Goal: Register for event/course

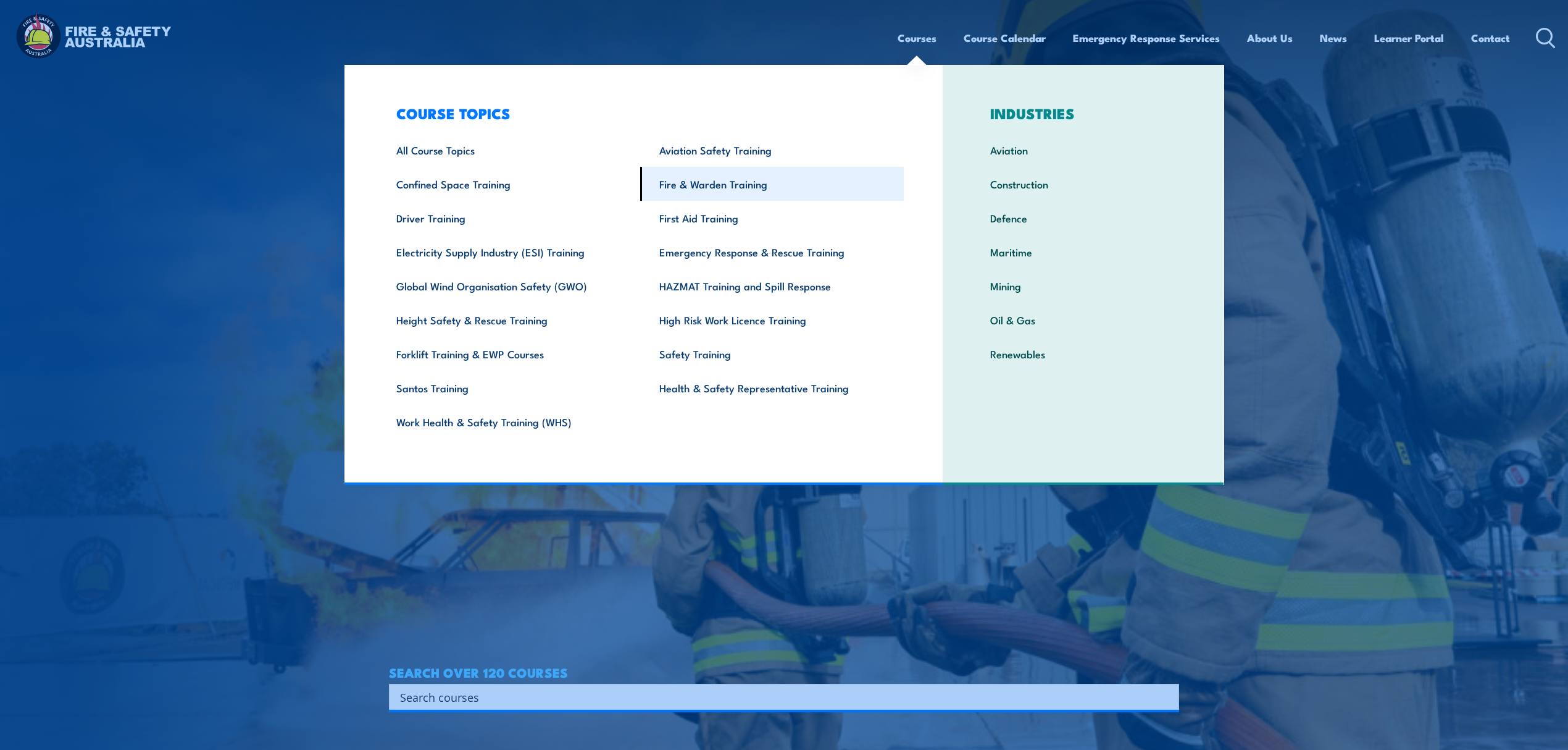
click at [781, 174] on link "Fire & Warden Training" at bounding box center [772, 184] width 263 height 34
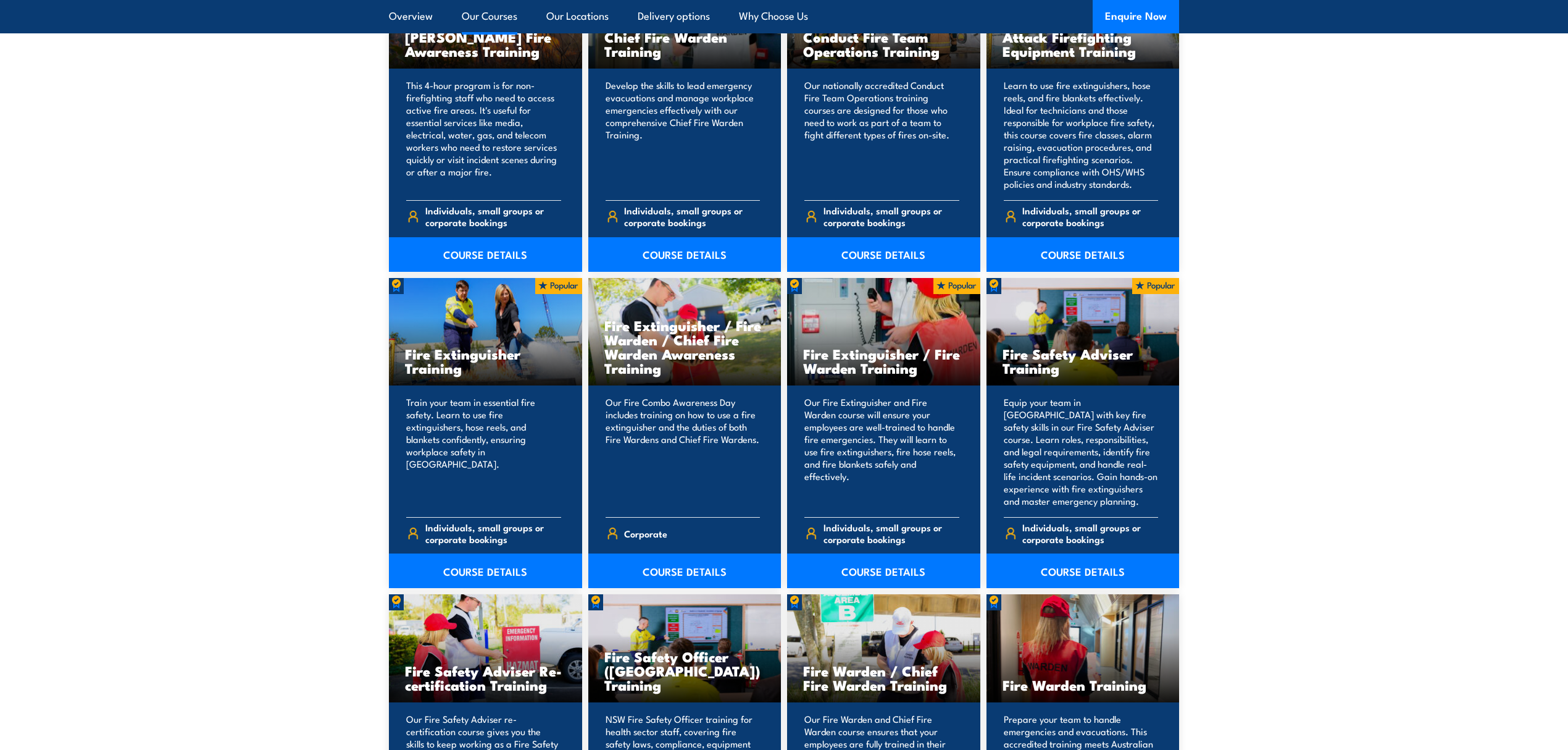
scroll to position [1070, 0]
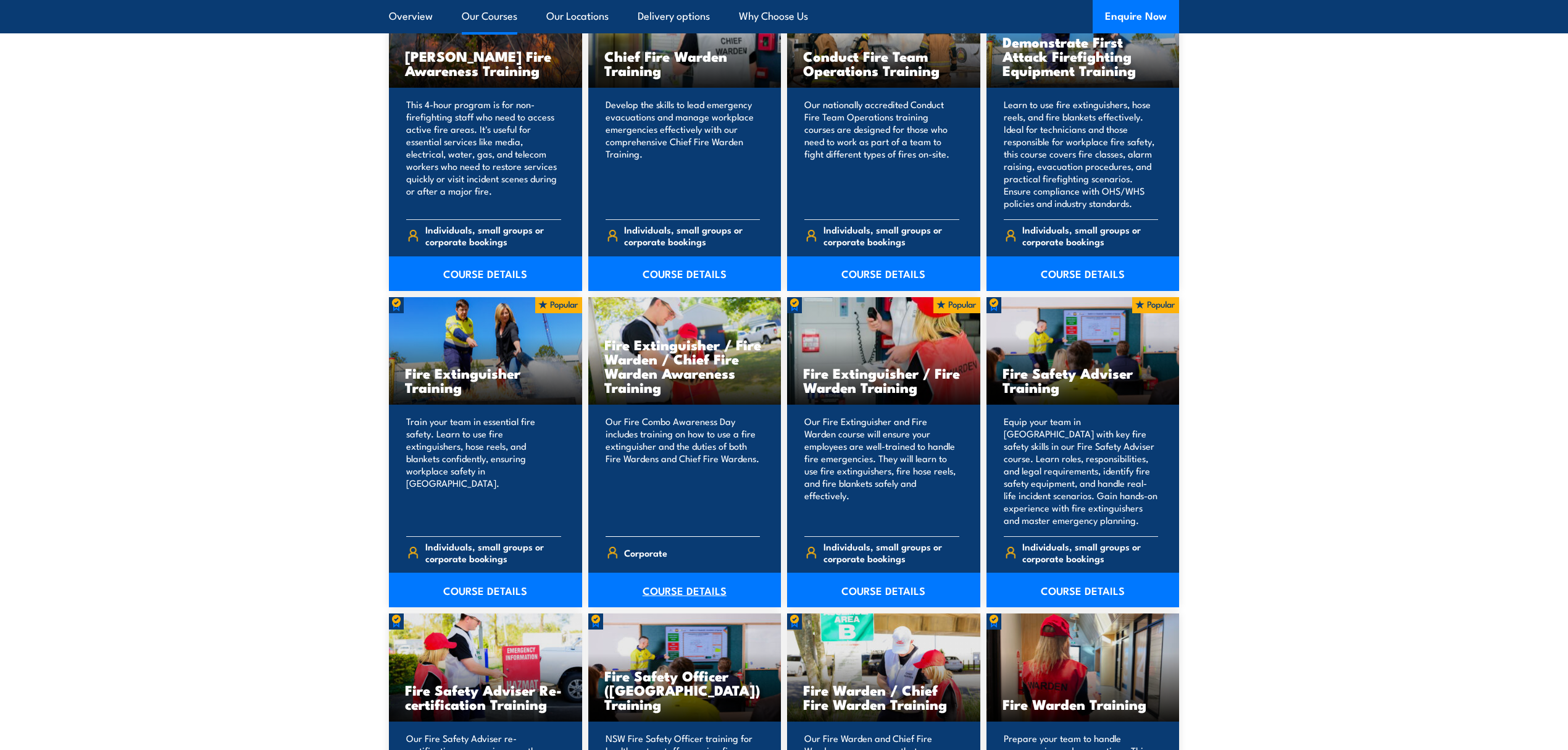
click at [704, 601] on link "COURSE DETAILS" at bounding box center [685, 590] width 194 height 35
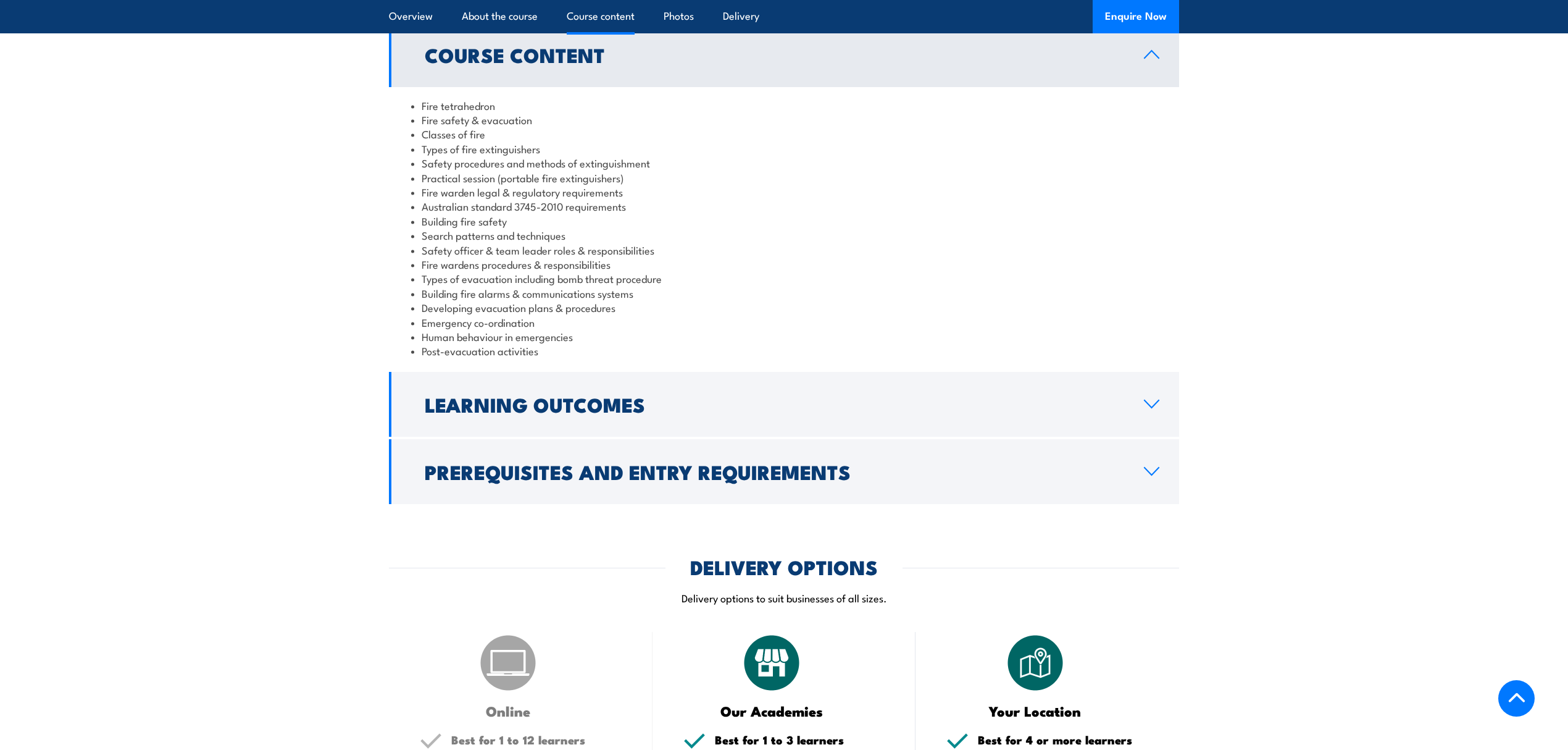
scroll to position [1399, 0]
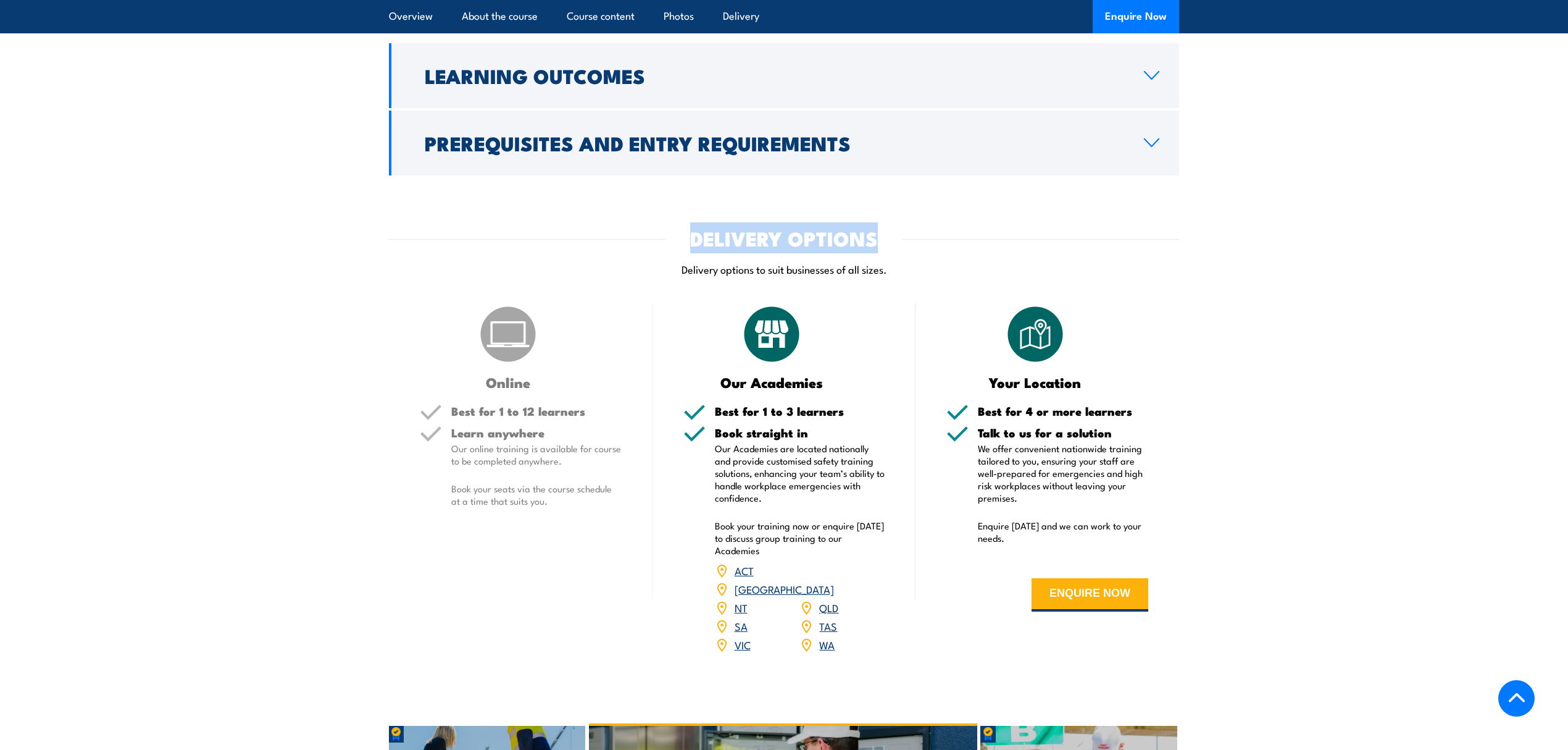
drag, startPoint x: 694, startPoint y: 194, endPoint x: 877, endPoint y: 194, distance: 183.0
click at [877, 229] on h2 "DELIVERY OPTIONS" at bounding box center [784, 237] width 188 height 17
click at [441, 229] on div "DELIVERY OPTIONS Delivery options to suit businesses of all sizes." at bounding box center [784, 260] width 790 height 63
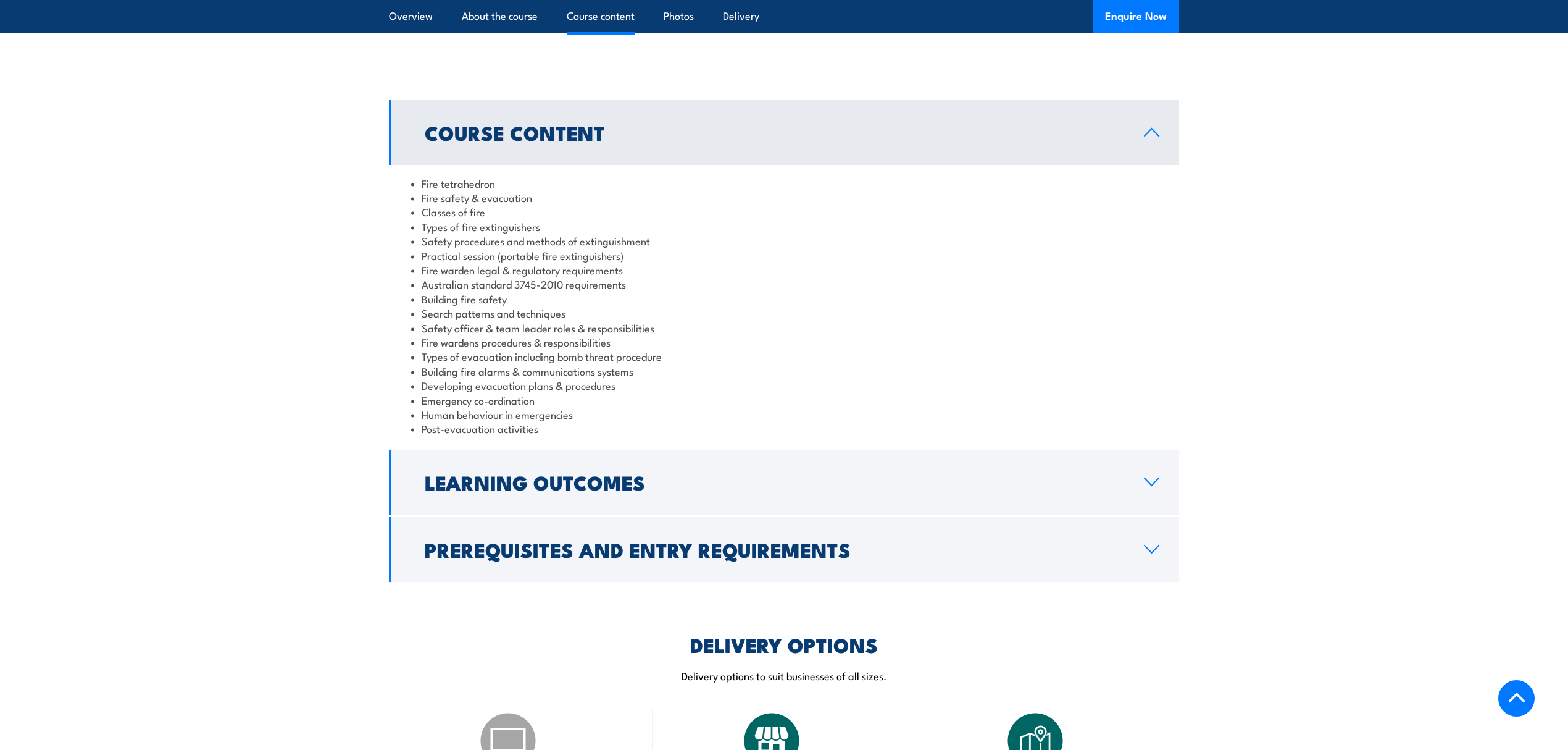
scroll to position [988, 0]
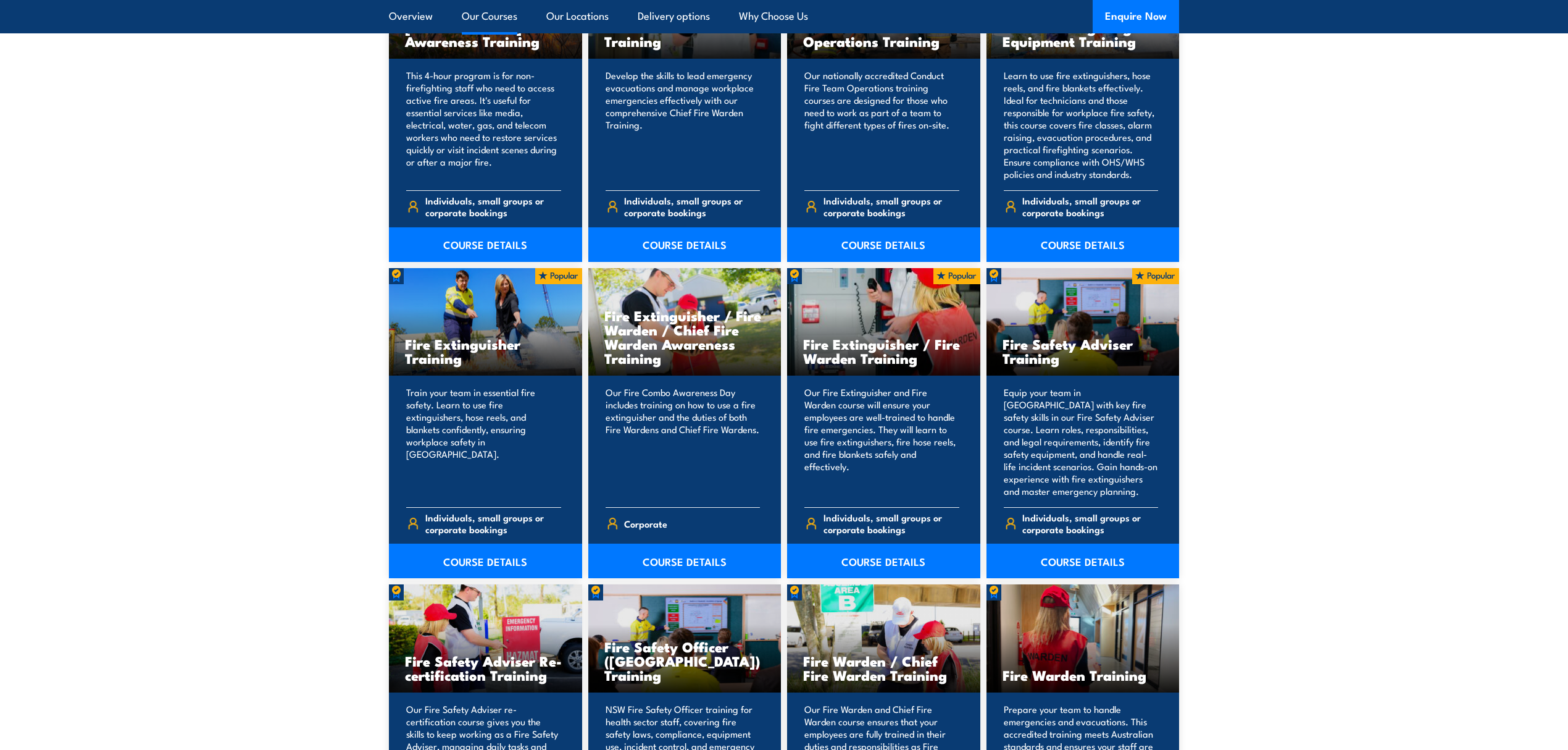
scroll to position [1070, 0]
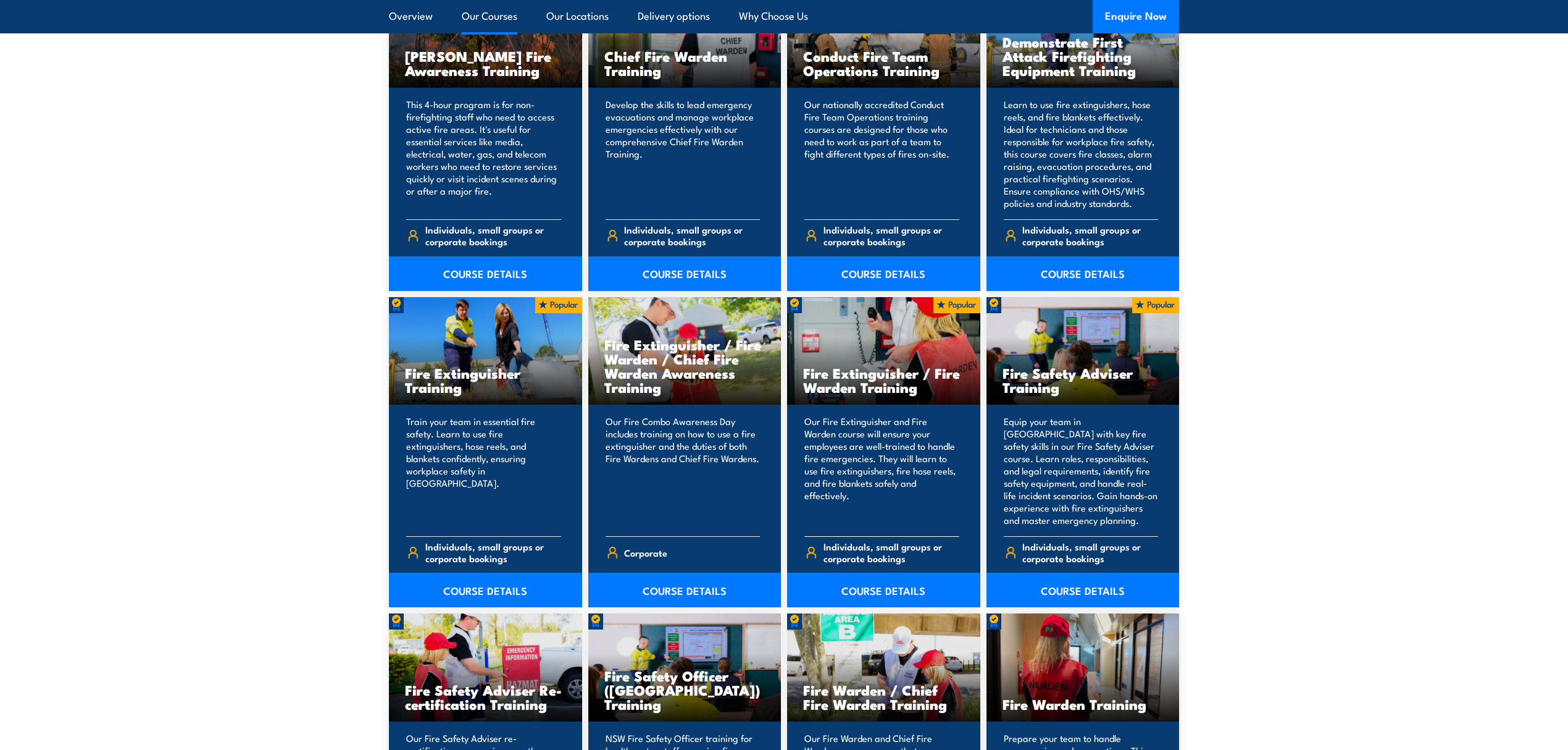
drag, startPoint x: 804, startPoint y: 372, endPoint x: 934, endPoint y: 397, distance: 132.4
click at [934, 397] on div "Fire Extinguisher / Fire Warden Training" at bounding box center [884, 351] width 194 height 108
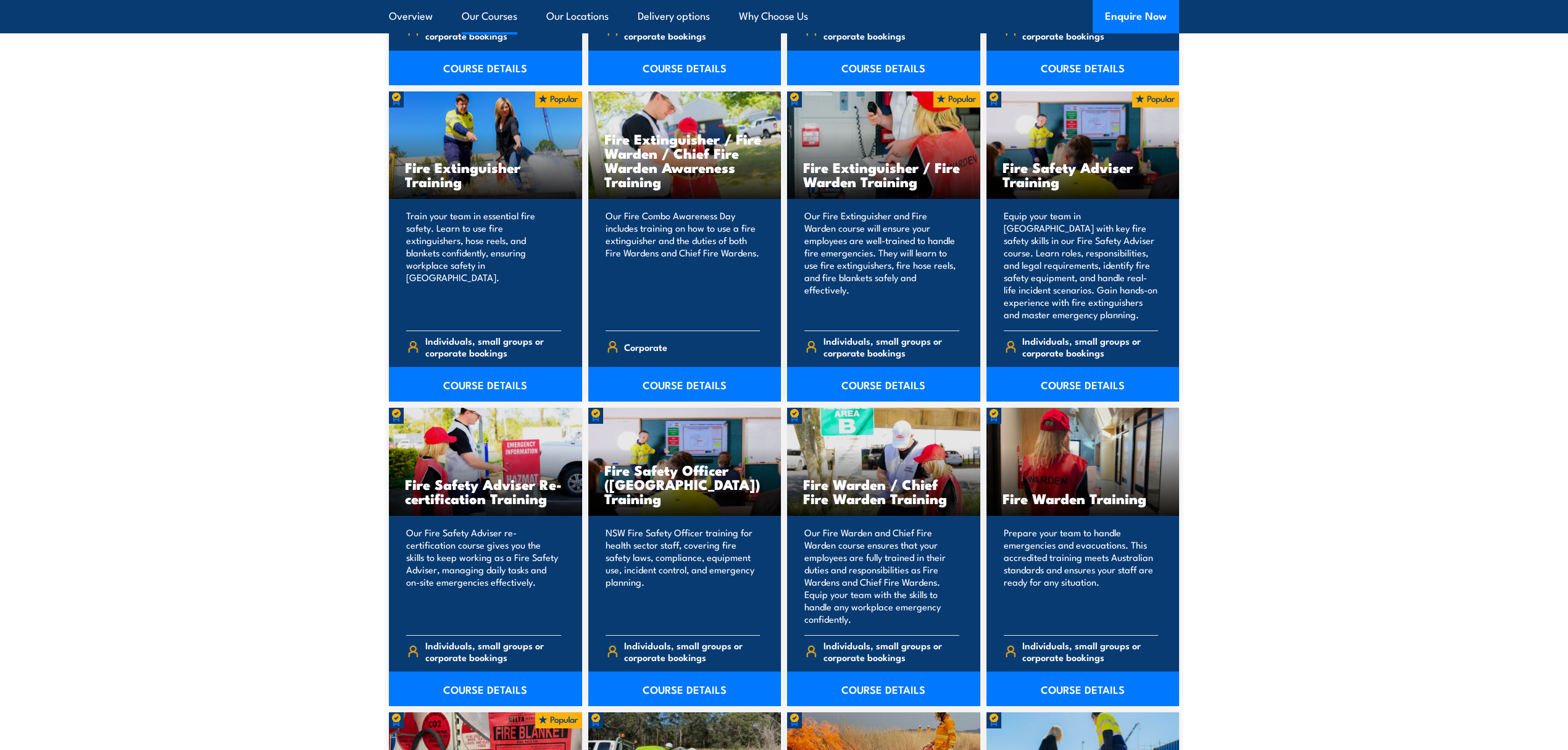
scroll to position [1317, 0]
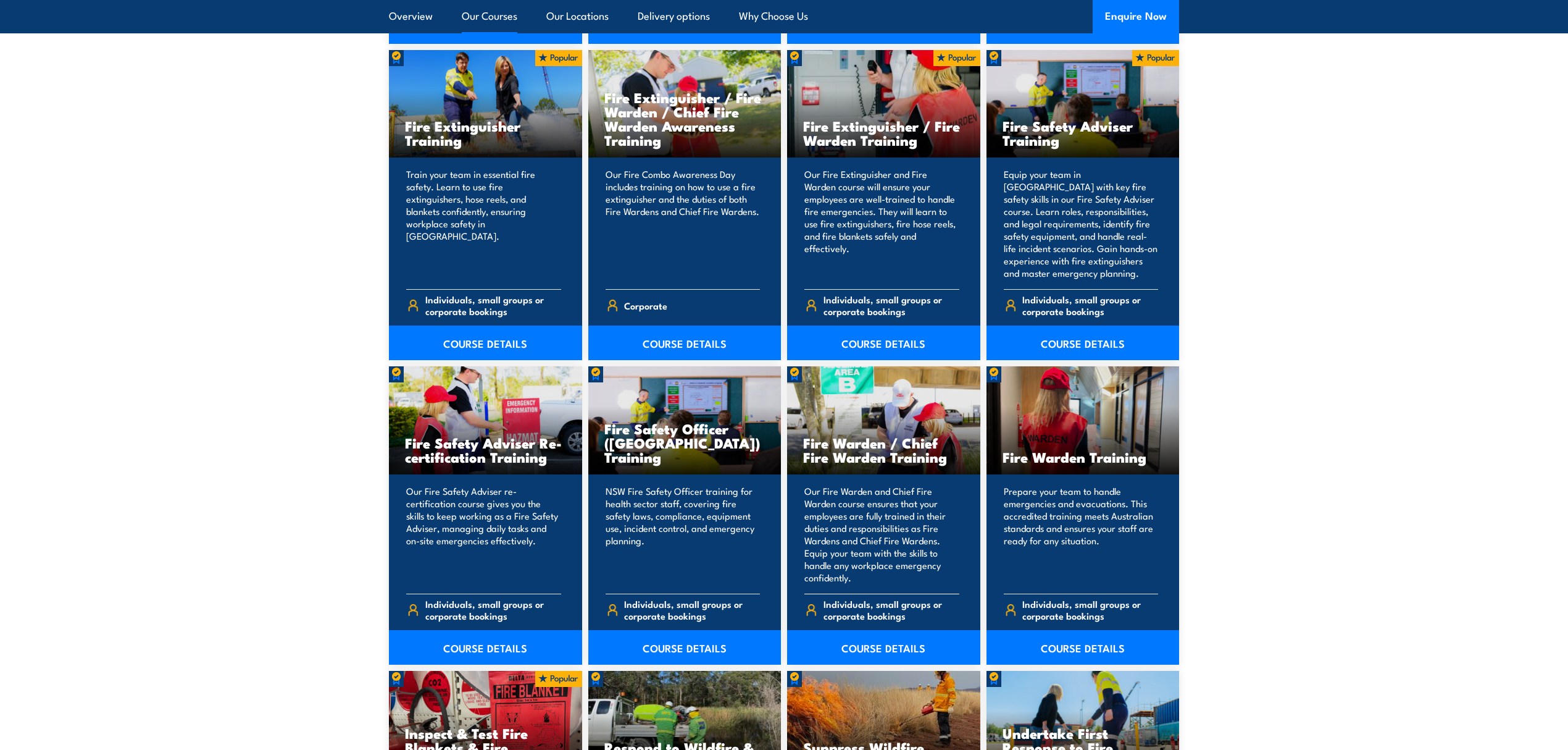
drag, startPoint x: 833, startPoint y: 459, endPoint x: 893, endPoint y: 462, distance: 60.1
click at [893, 462] on h3 "Fire Warden / Chief Fire Warden Training" at bounding box center [884, 450] width 161 height 29
drag, startPoint x: 401, startPoint y: 125, endPoint x: 535, endPoint y: 133, distance: 134.2
click at [535, 133] on div "Fire Extinguisher Training" at bounding box center [486, 104] width 194 height 108
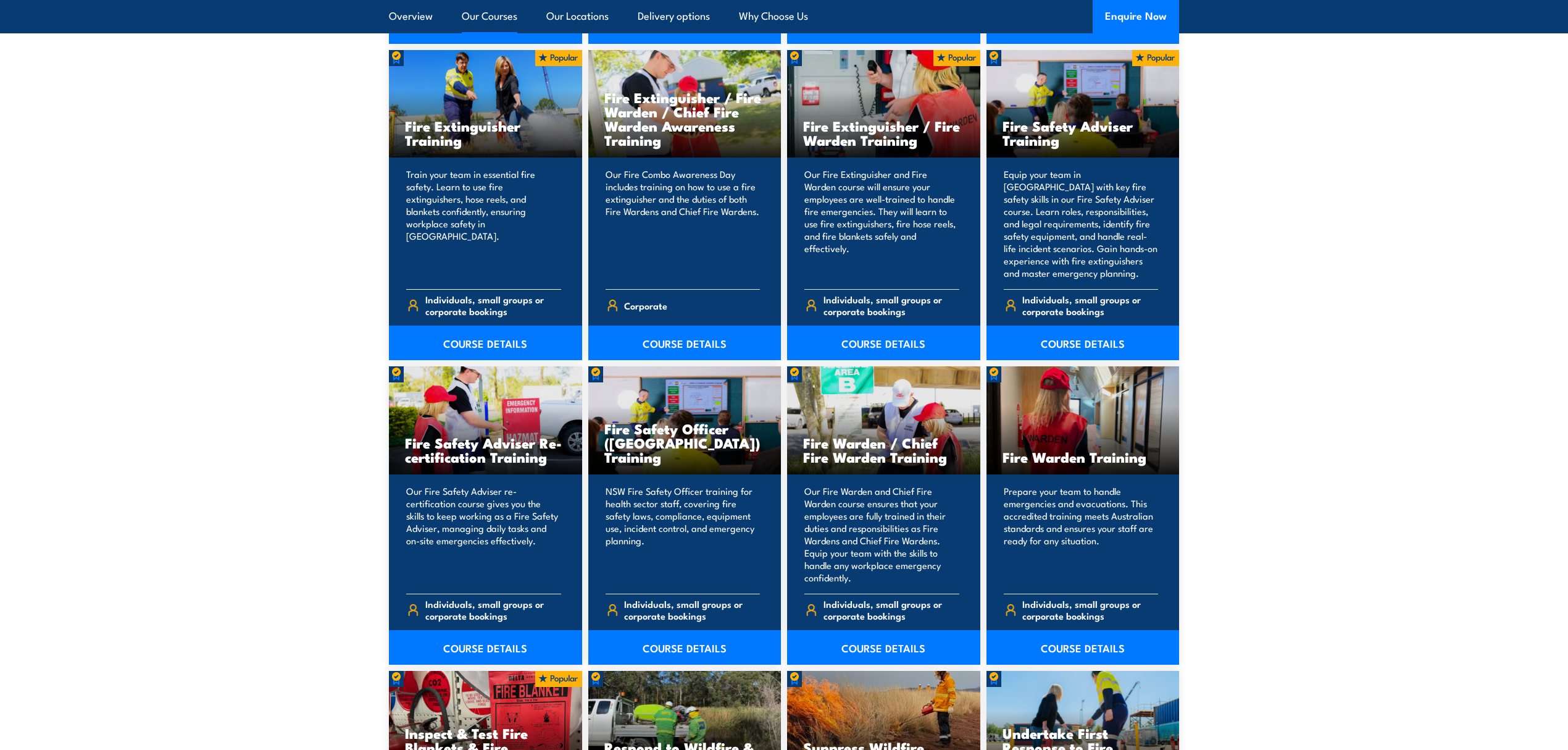
click at [529, 144] on h3 "Fire Extinguisher Training" at bounding box center [485, 132] width 161 height 29
drag, startPoint x: 531, startPoint y: 224, endPoint x: 401, endPoint y: 171, distance: 140.4
click at [401, 171] on div "Train your team in essential fire safety. Learn to use fire extinguishers, hose…" at bounding box center [486, 258] width 194 height 202
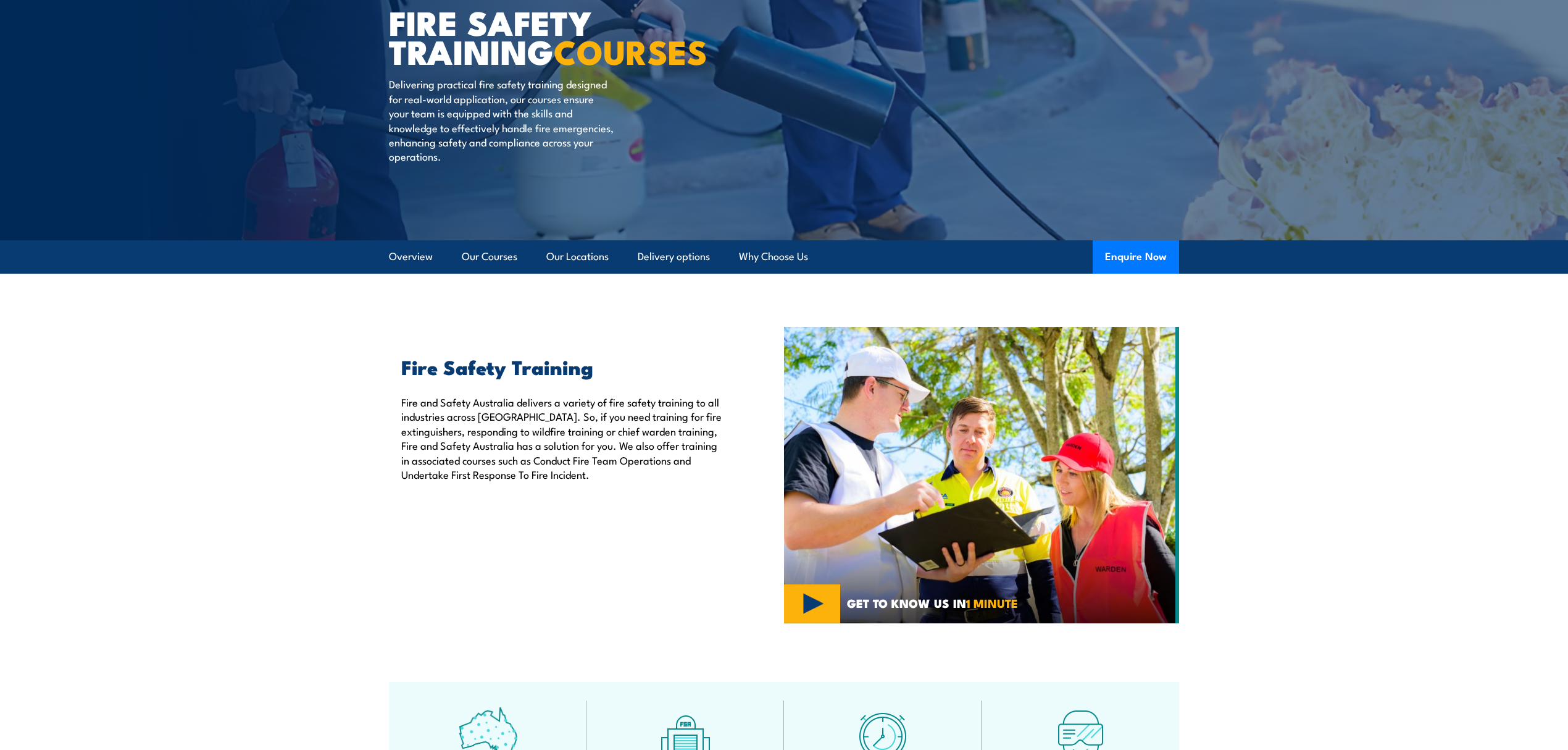
scroll to position [0, 0]
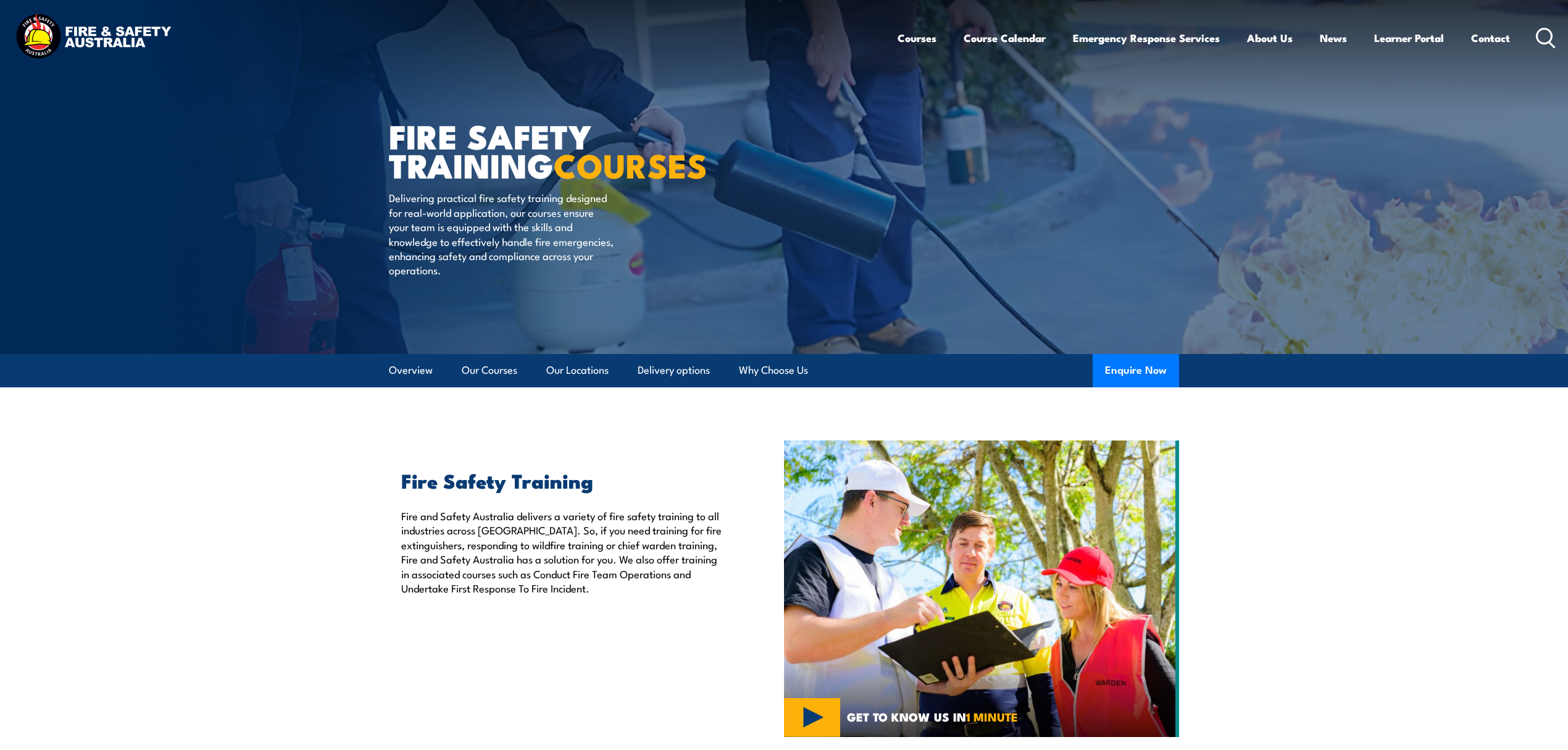
click at [1553, 32] on icon at bounding box center [1546, 38] width 20 height 21
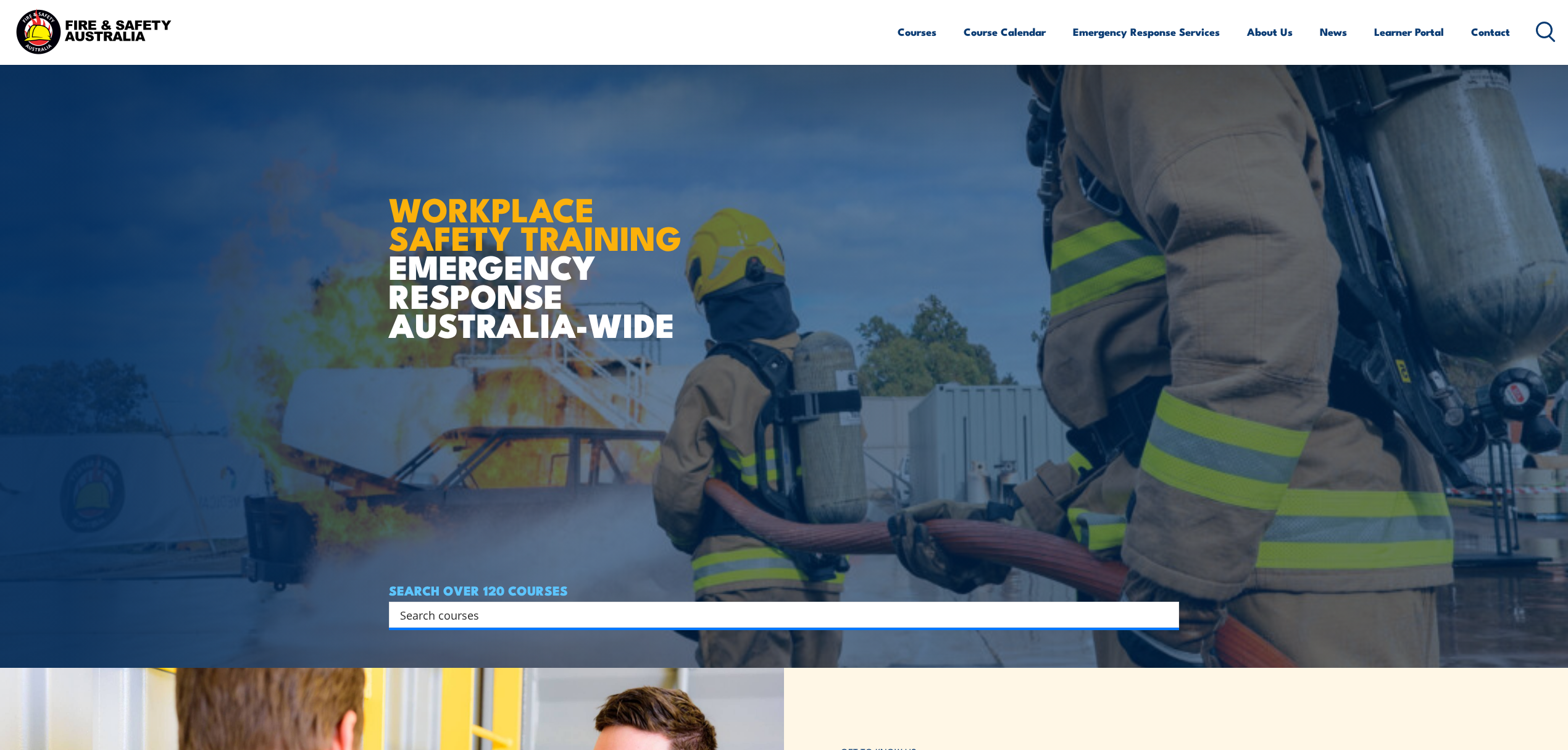
scroll to position [164, 0]
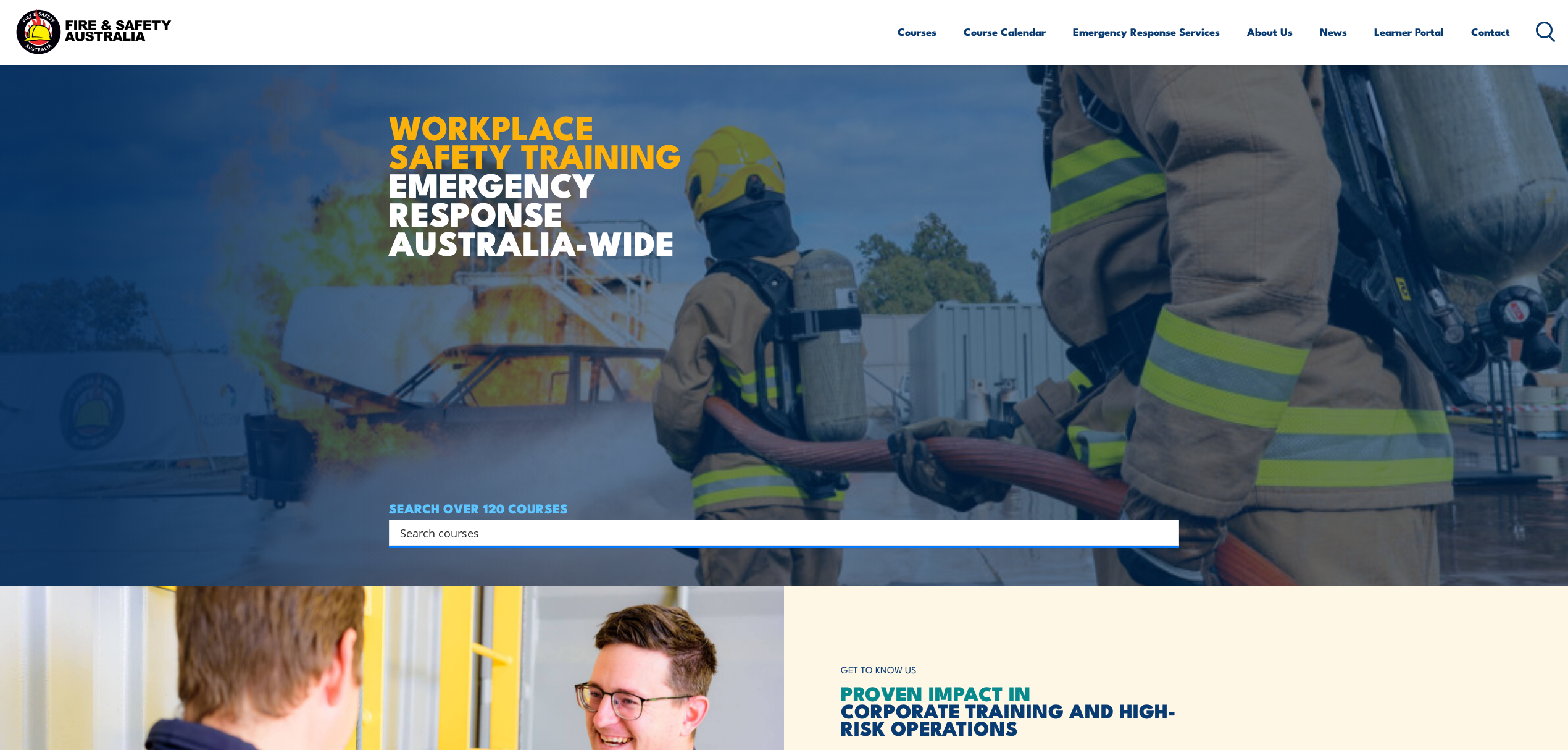
click at [437, 529] on input "Search input" at bounding box center [776, 532] width 752 height 18
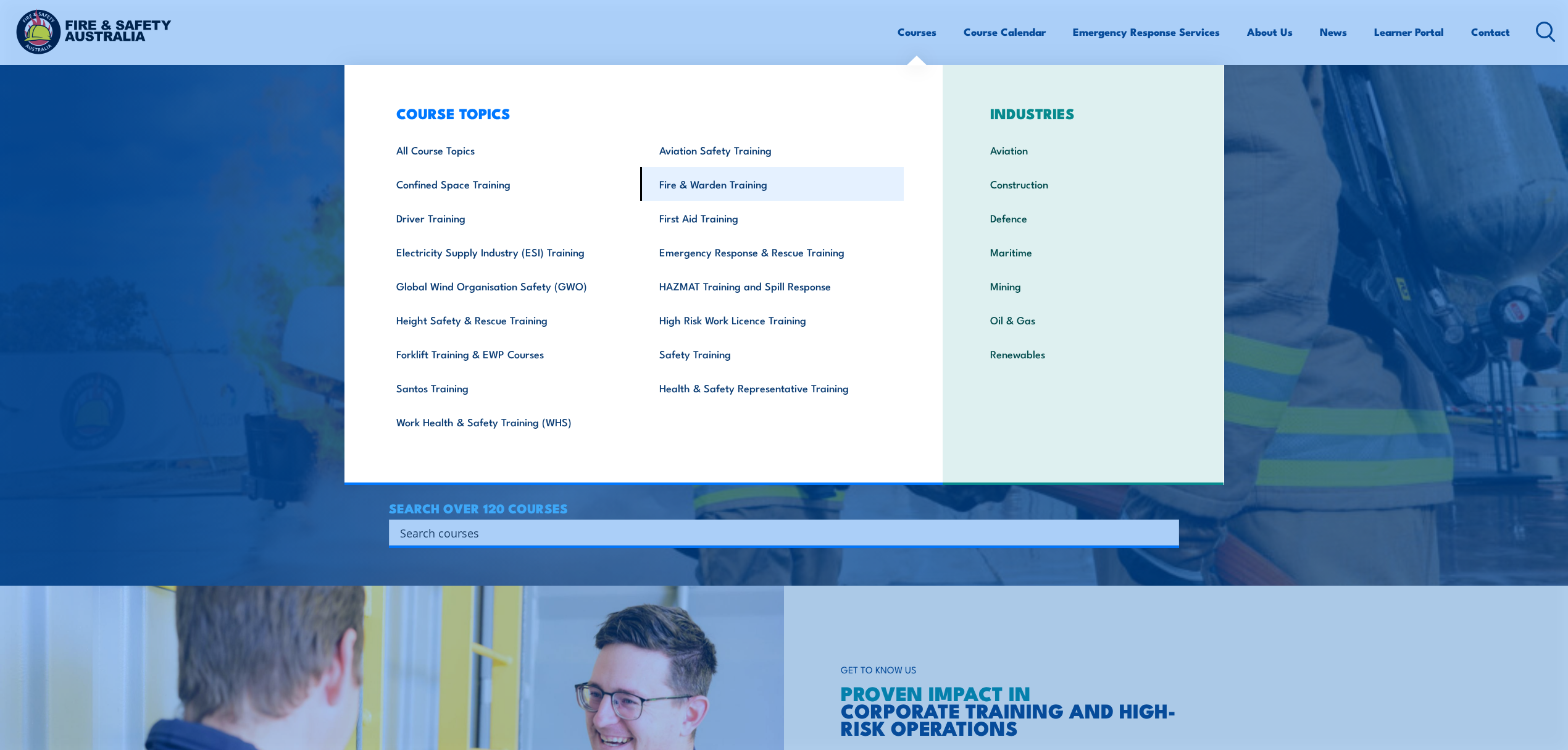
click at [725, 193] on link "Fire & Warden Training" at bounding box center [772, 184] width 263 height 34
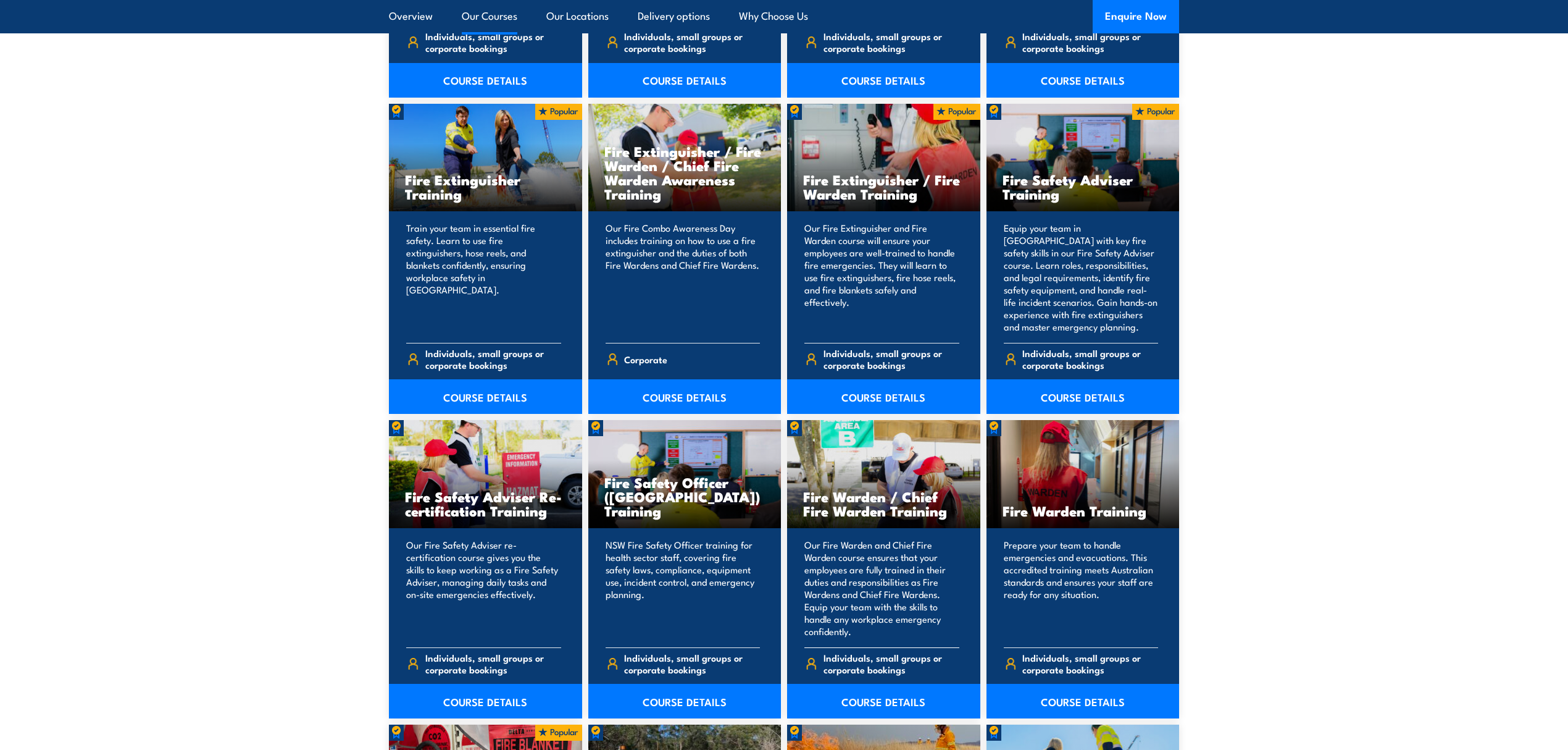
scroll to position [1317, 0]
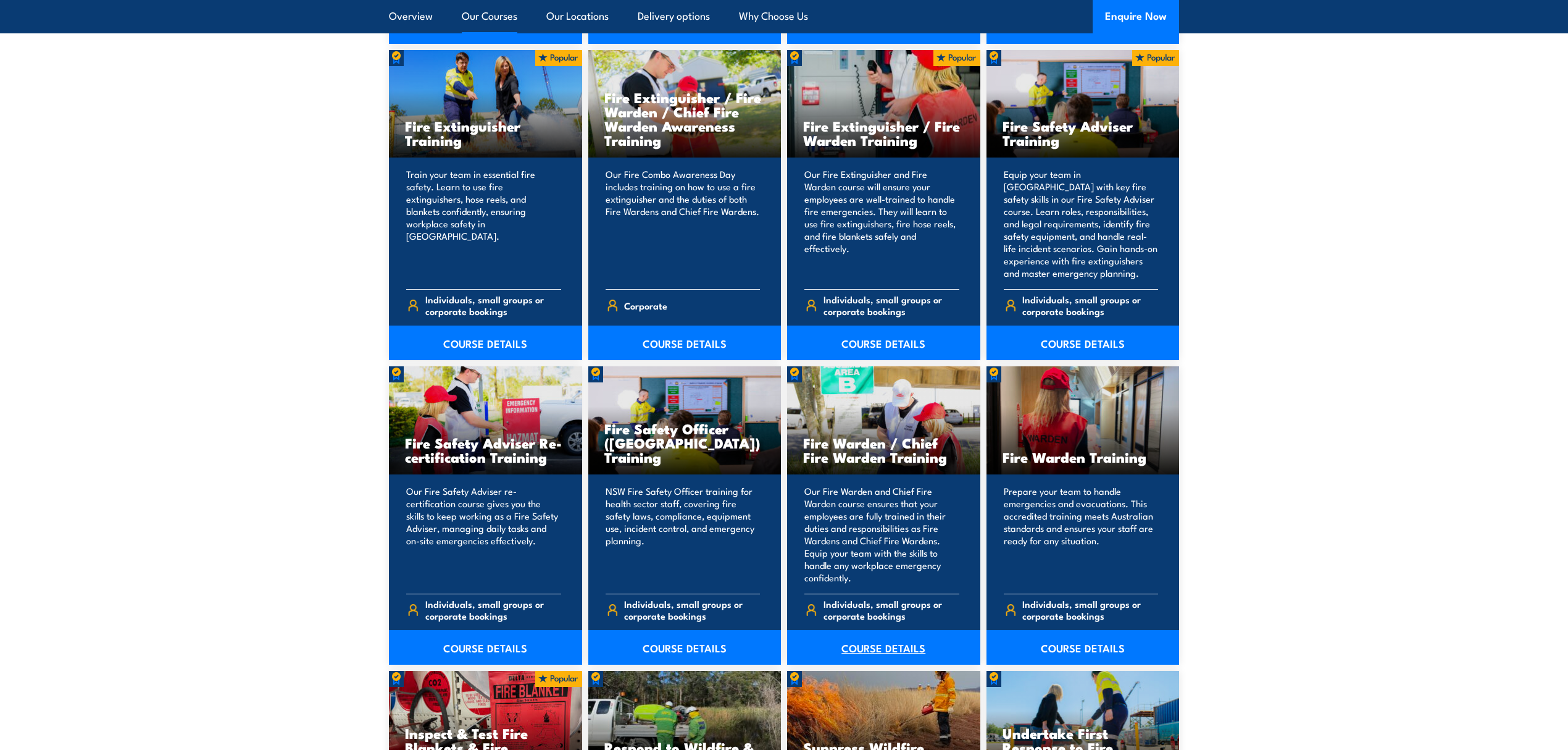
click at [901, 648] on link "COURSE DETAILS" at bounding box center [884, 647] width 194 height 35
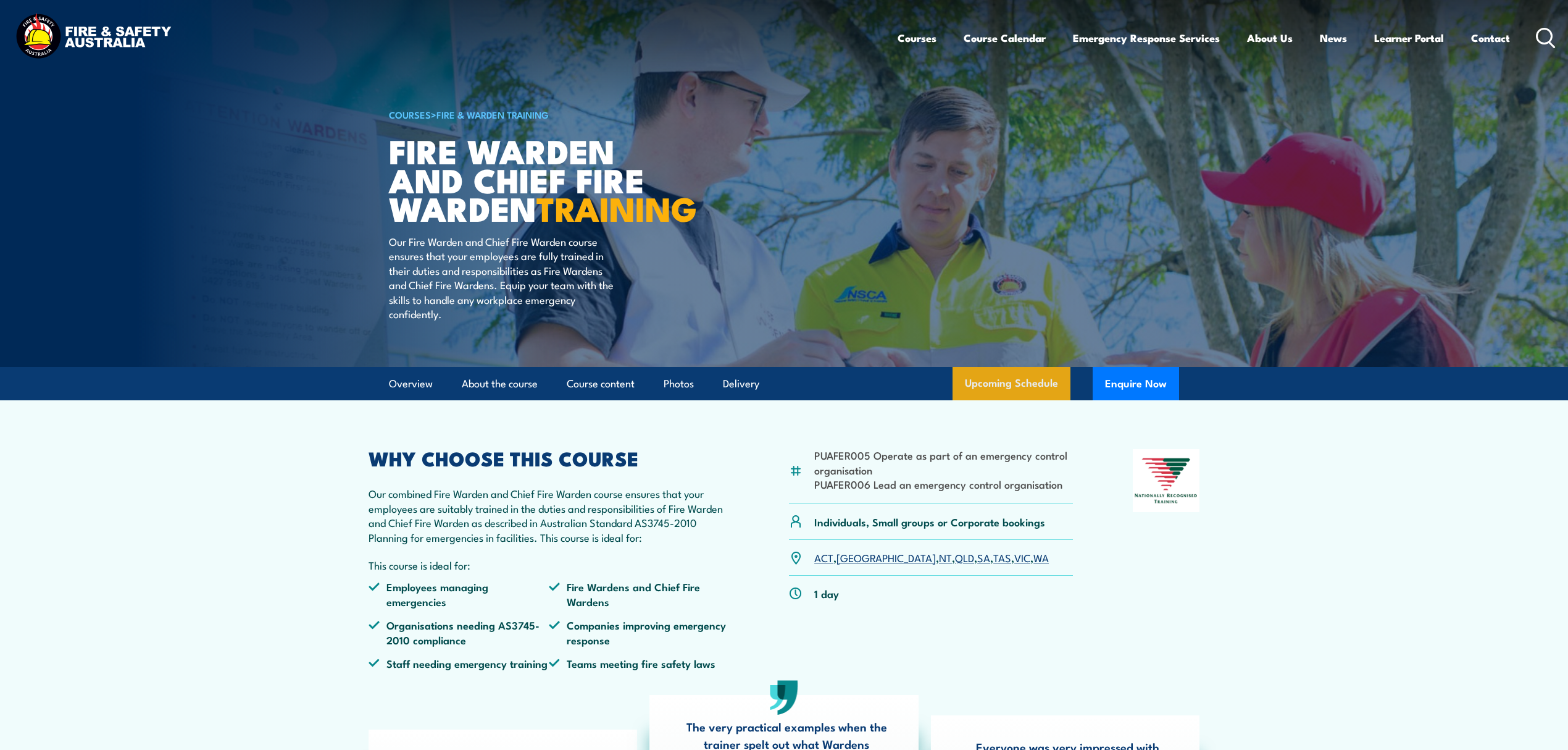
click at [1058, 400] on link "Upcoming Schedule" at bounding box center [1012, 383] width 118 height 33
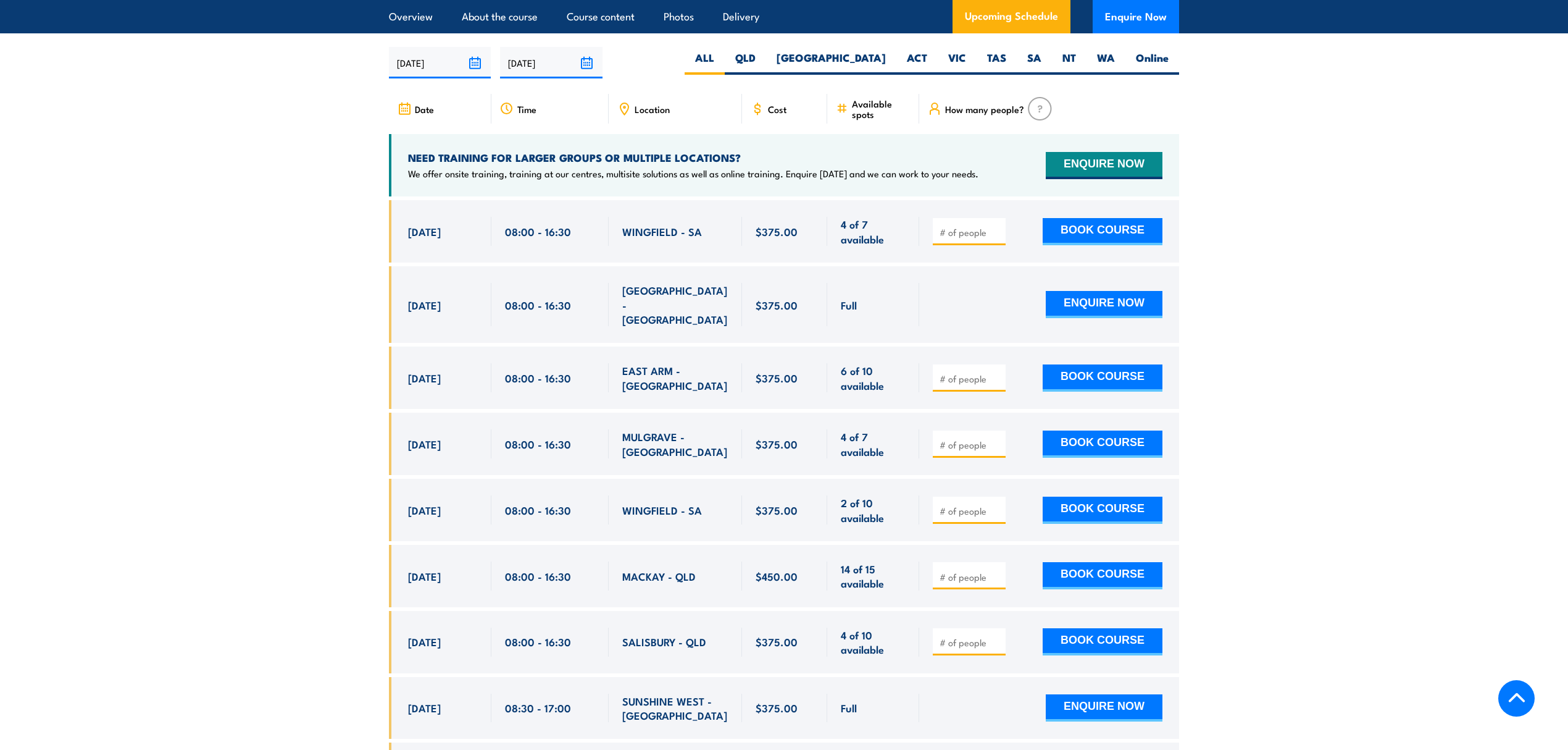
scroll to position [2187, 0]
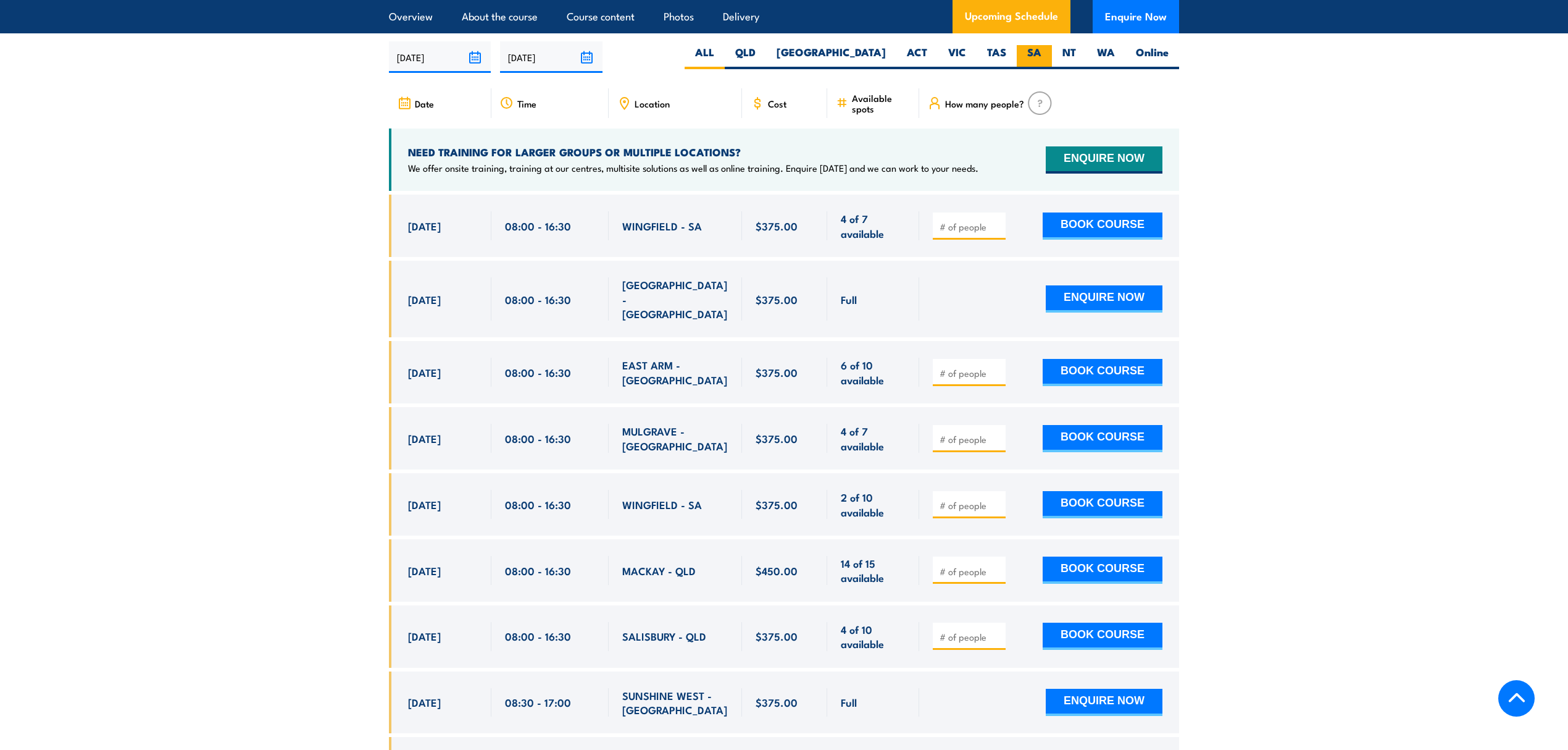
click at [1028, 53] on label "SA" at bounding box center [1035, 57] width 35 height 24
click at [1042, 53] on input "SA" at bounding box center [1046, 49] width 8 height 8
radio input "true"
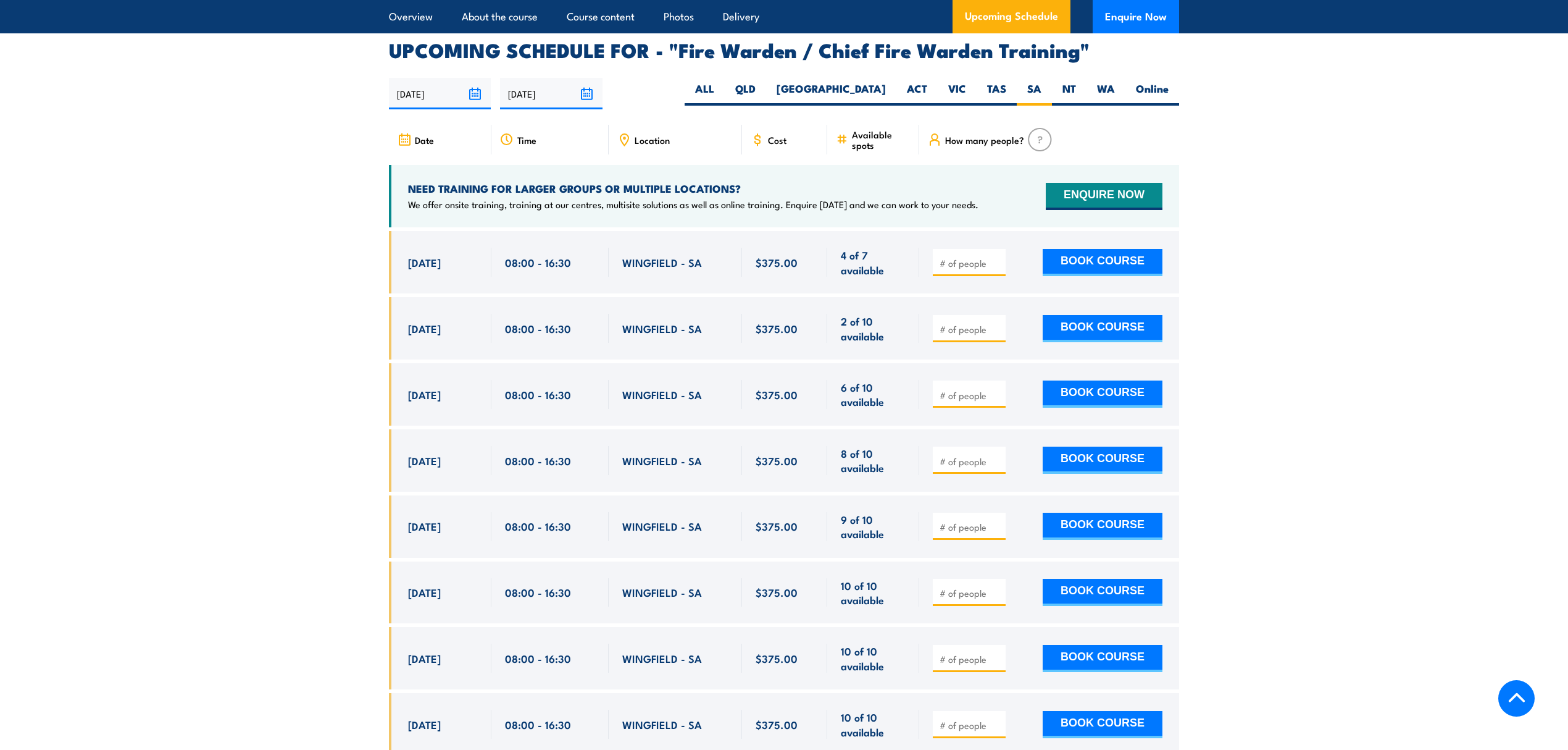
scroll to position [2187, 0]
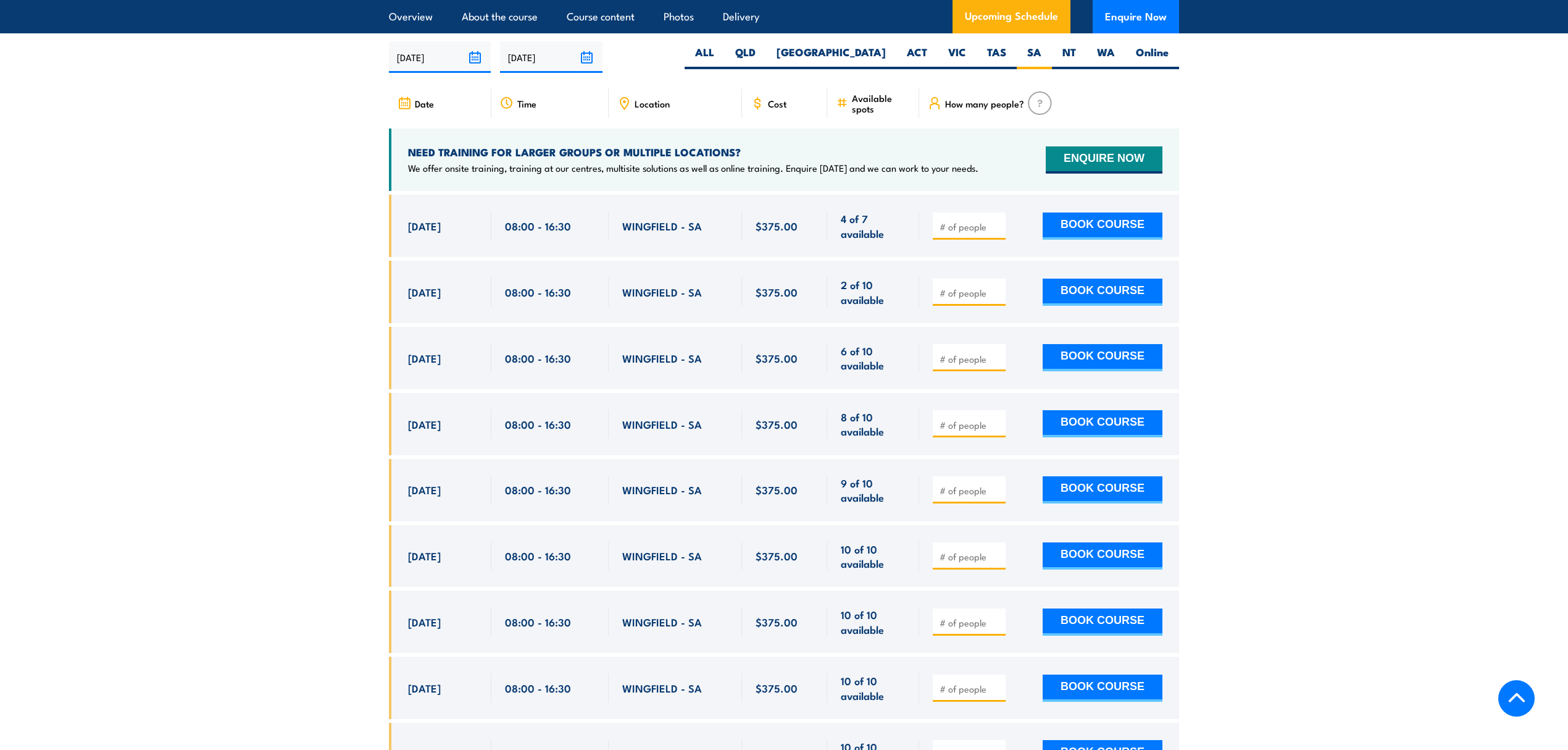
drag, startPoint x: 406, startPoint y: 220, endPoint x: 473, endPoint y: 226, distance: 67.3
click at [473, 226] on div "[DATE] 08:00 - 08:00" at bounding box center [440, 225] width 102 height 63
click at [482, 233] on div "[DATE] 08:00 - 08:00" at bounding box center [440, 225] width 102 height 63
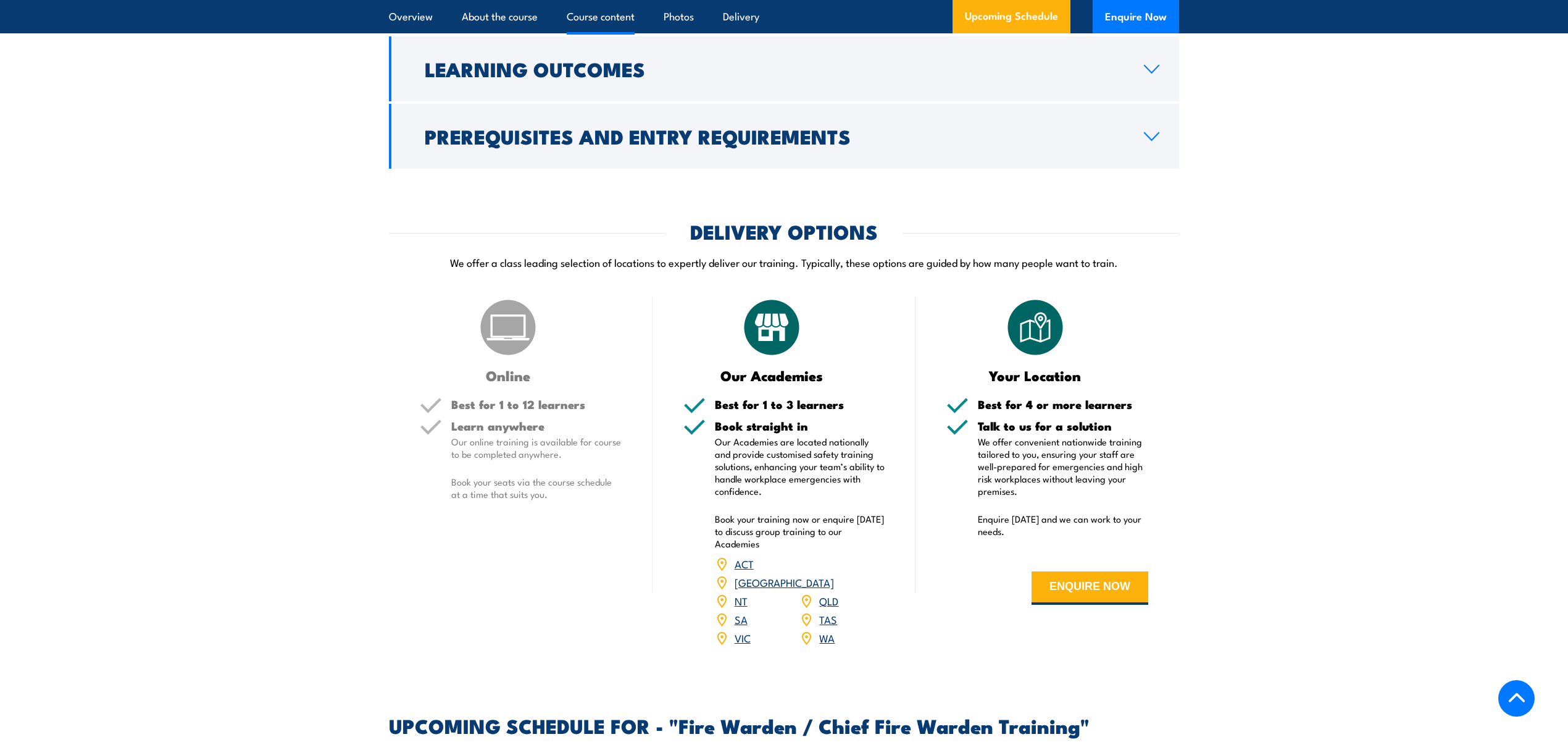
scroll to position [1446, 0]
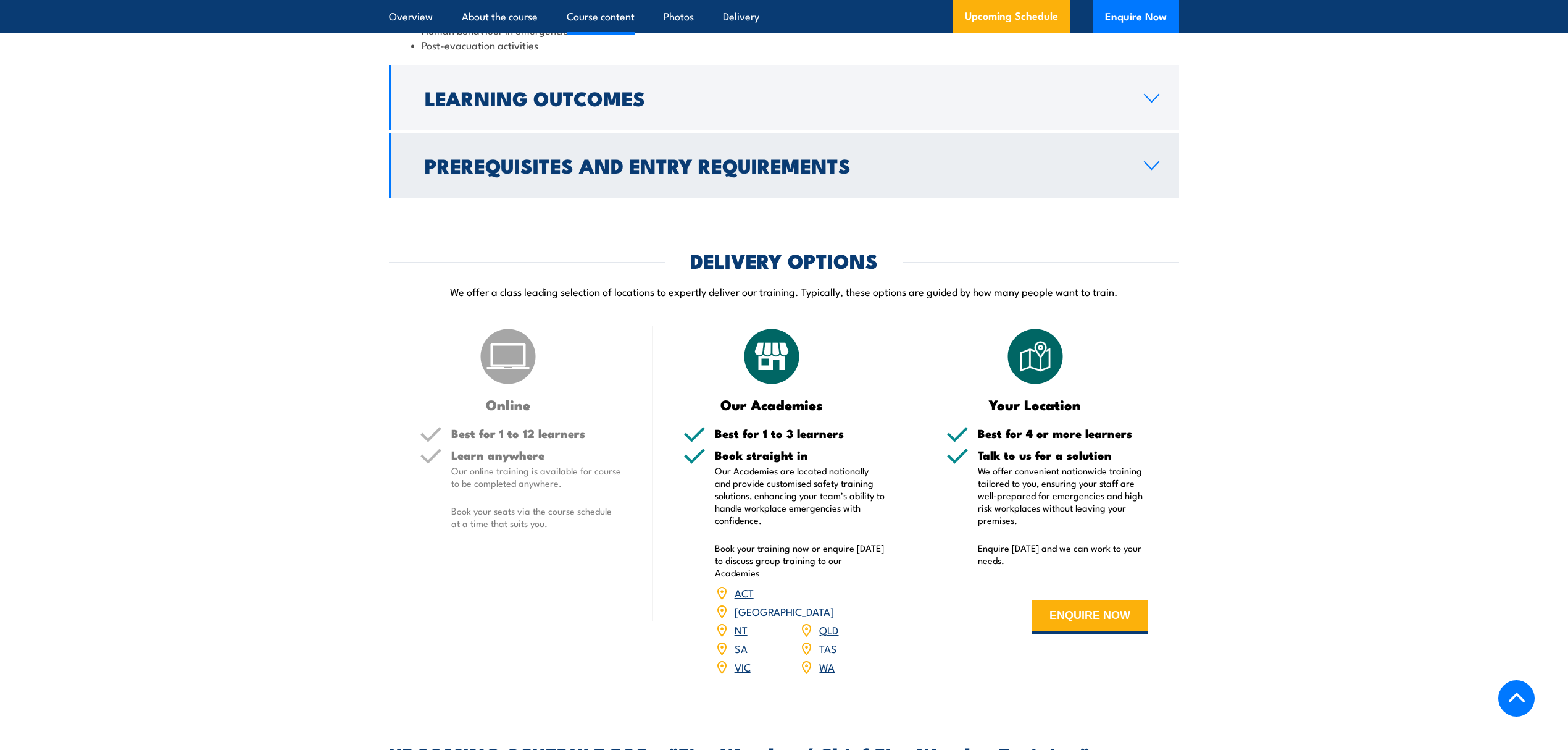
click at [568, 158] on link "Prerequisites and Entry Requirements" at bounding box center [784, 165] width 790 height 65
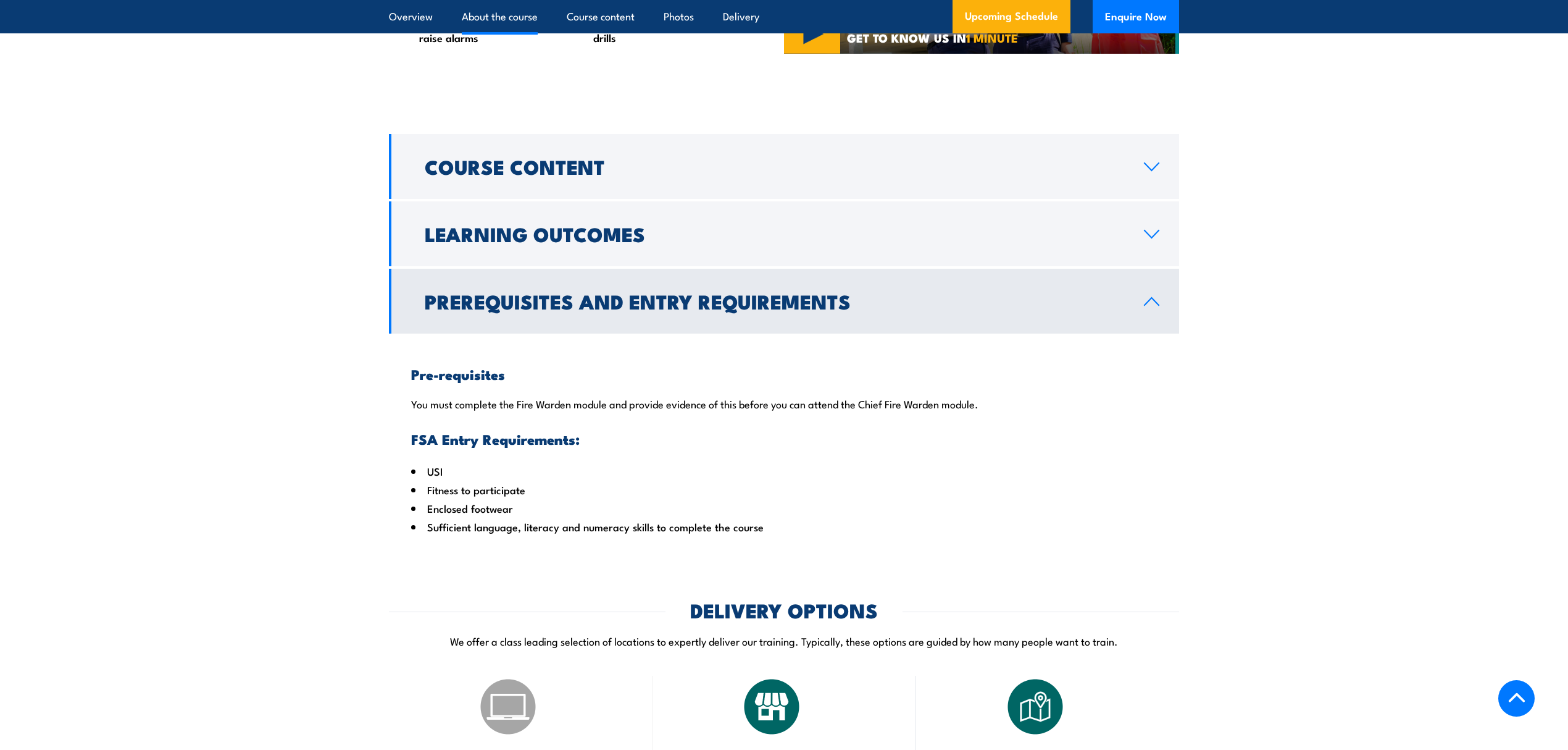
scroll to position [1012, 0]
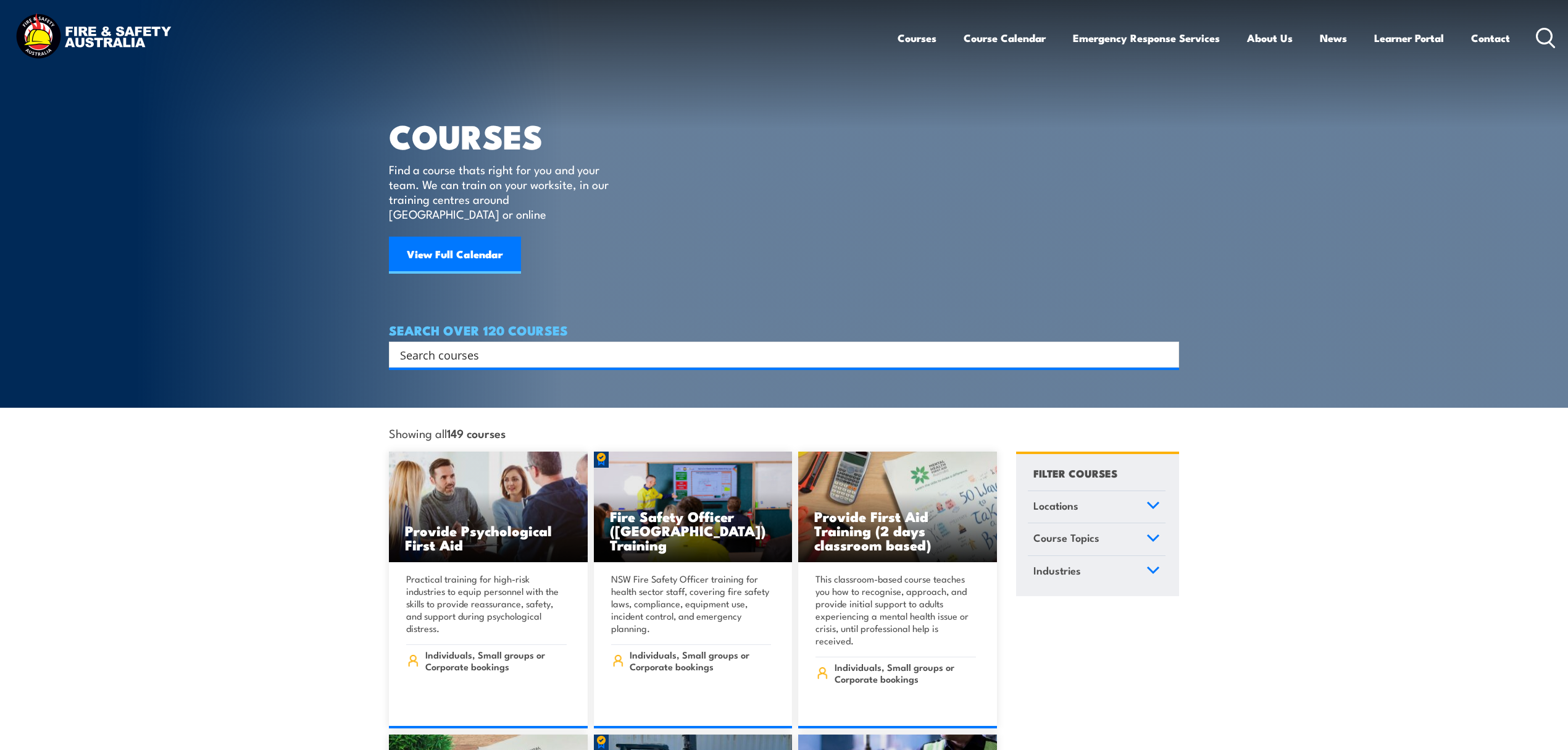
click at [478, 345] on input "Search input" at bounding box center [776, 354] width 752 height 18
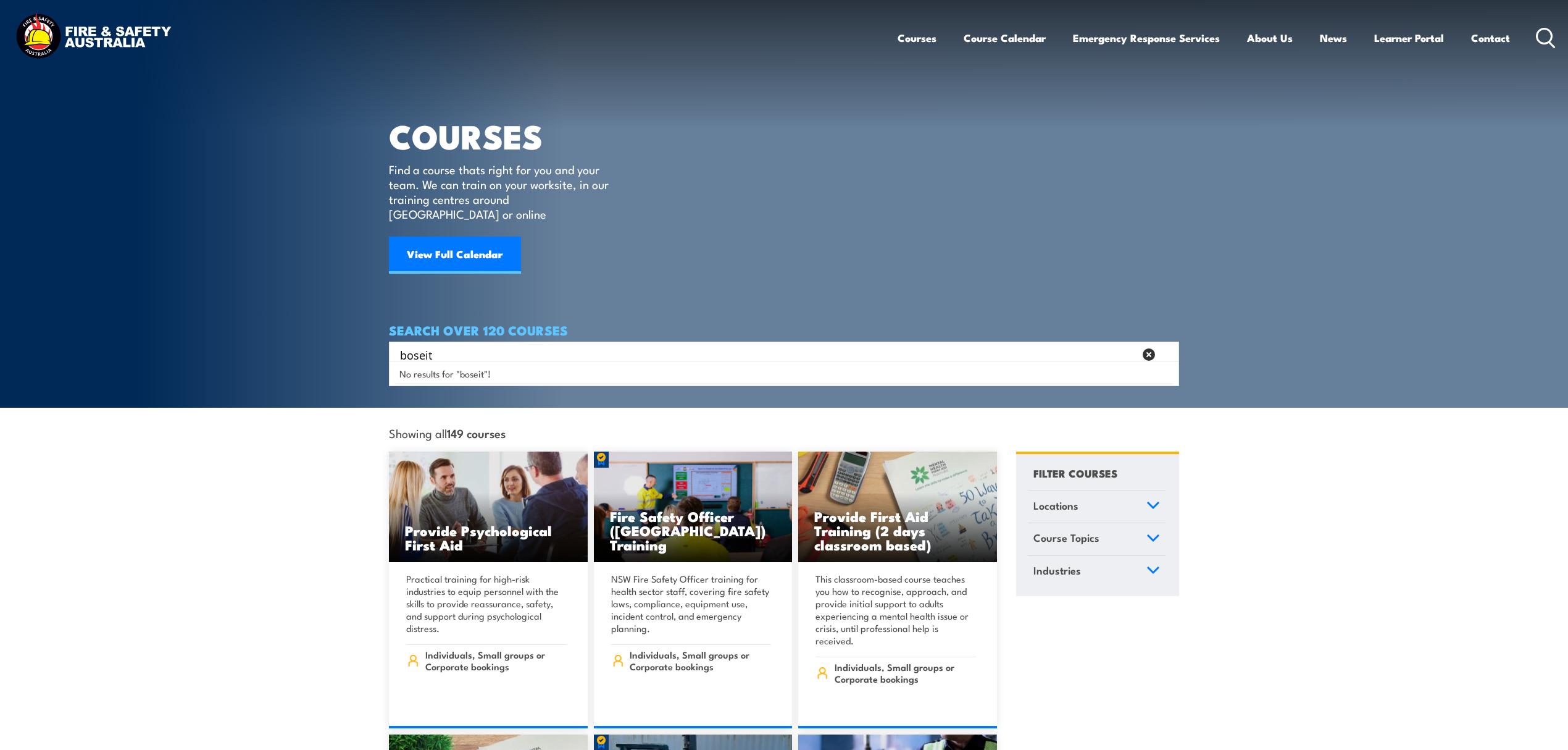
type input "boseit"
